Goal: Use online tool/utility: Utilize a website feature to perform a specific function

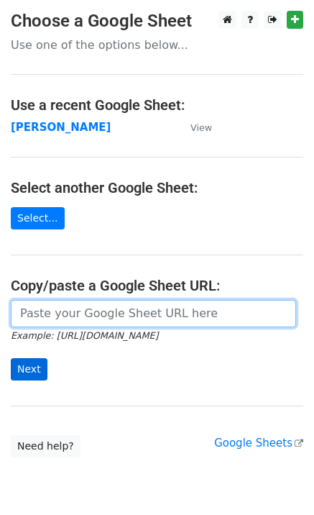
drag, startPoint x: 27, startPoint y: 315, endPoint x: 35, endPoint y: 377, distance: 62.5
click at [30, 325] on input "url" at bounding box center [154, 313] width 286 height 27
paste input "[URL][DOMAIN_NAME]"
type input "[URL][DOMAIN_NAME]"
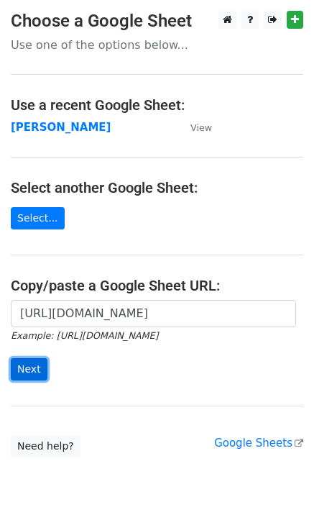
scroll to position [0, 0]
click at [37, 371] on input "Next" at bounding box center [29, 369] width 37 height 22
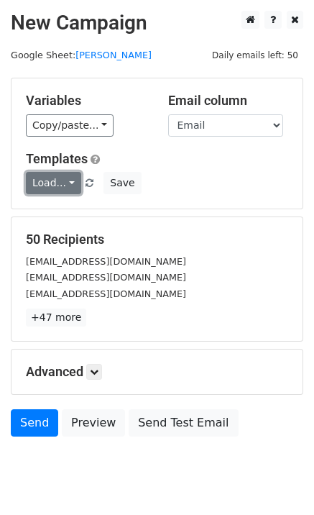
click at [40, 186] on link "Load..." at bounding box center [53, 183] width 55 height 22
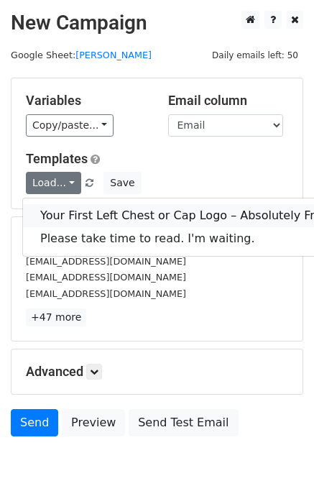
click at [54, 208] on link "Your First Left Chest or Cap Logo – Absolutely Free" at bounding box center [184, 215] width 323 height 23
